Goal: Navigation & Orientation: Go to known website

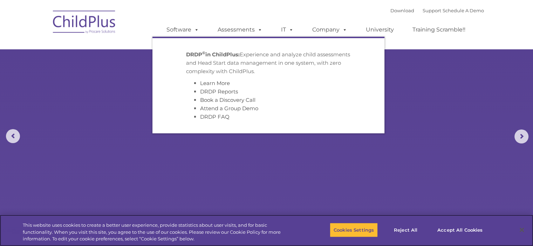
select select "MEDIUM"
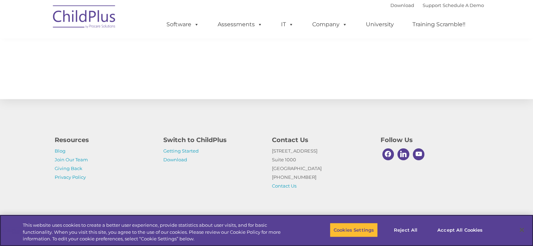
scroll to position [779, 0]
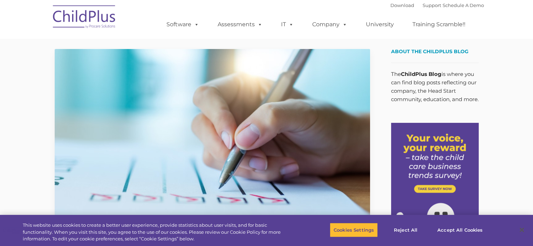
click at [71, 19] on img at bounding box center [84, 17] width 70 height 35
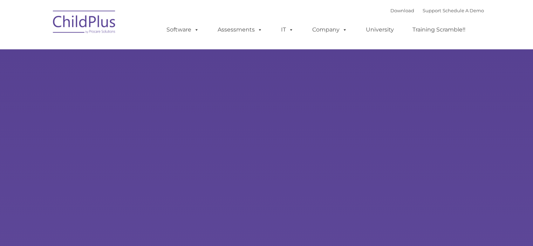
type input ""
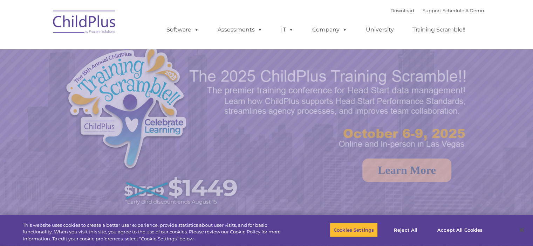
select select "MEDIUM"
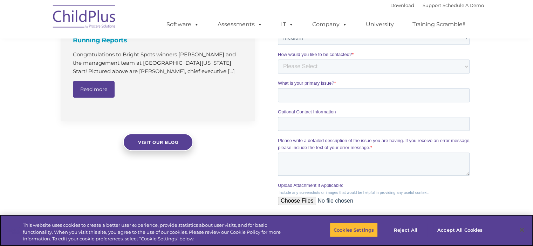
scroll to position [544, 0]
